Goal: Subscribe to service/newsletter

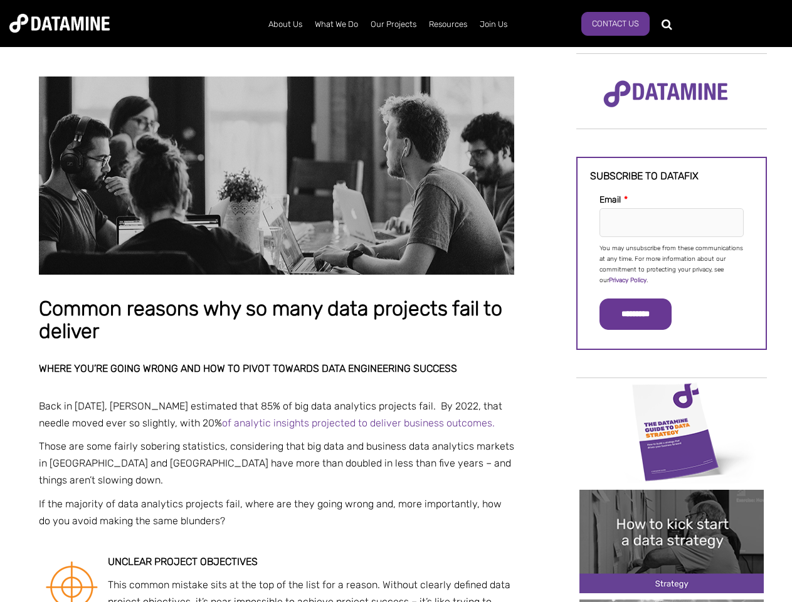
click at [672, 263] on p "You may unsubscribe from these communications at any time. For more information…" at bounding box center [671, 264] width 144 height 43
click at [643, 314] on input "*********" at bounding box center [635, 313] width 72 height 31
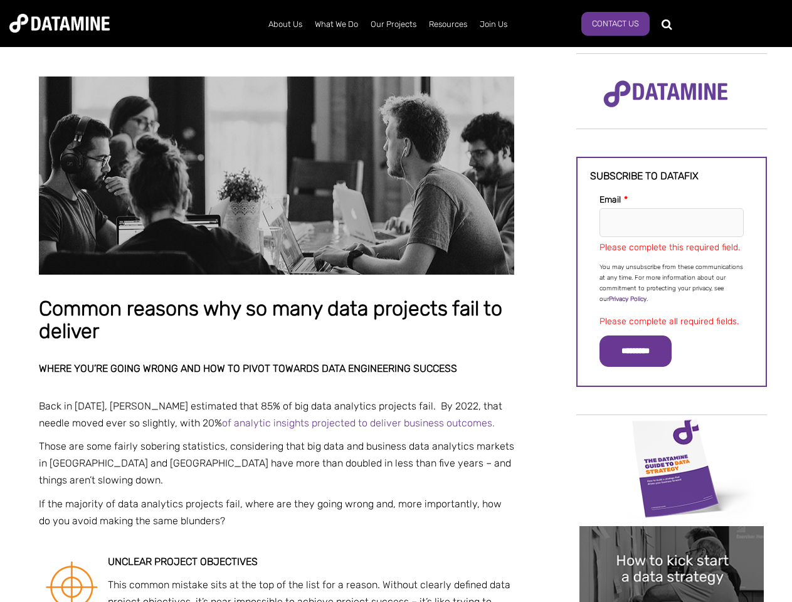
click at [672, 431] on img "Image grid with {{ image_count }} images." at bounding box center [671, 467] width 184 height 103
click at [672, 431] on div "✕" at bounding box center [396, 301] width 792 height 602
click at [672, 541] on div "✕" at bounding box center [396, 301] width 792 height 602
click at [672, 541] on img "Image grid with {{ image_count }} images." at bounding box center [671, 577] width 184 height 103
click at [672, 601] on div "✕" at bounding box center [396, 301] width 792 height 602
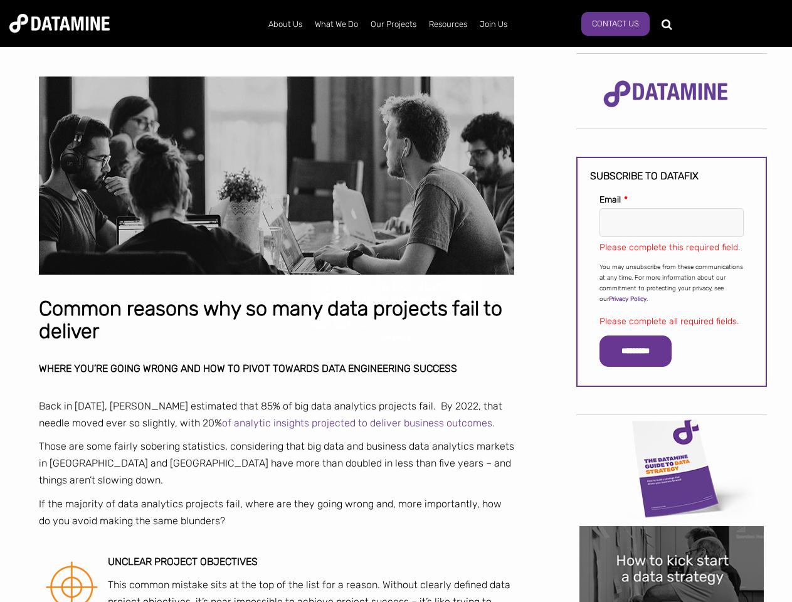
click at [672, 601] on div "✕" at bounding box center [396, 301] width 792 height 602
